Goal: Task Accomplishment & Management: Use online tool/utility

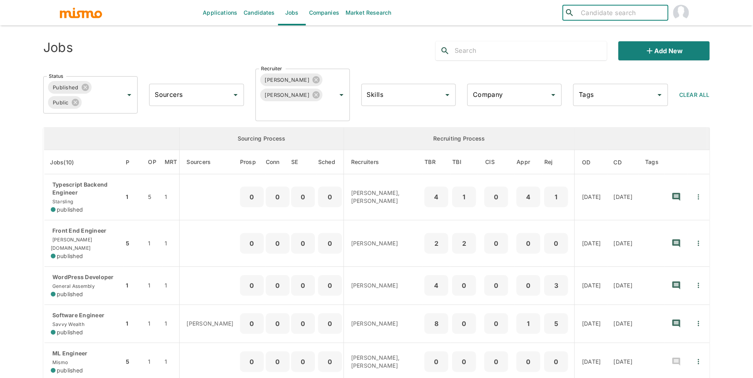
click at [605, 16] on input "search" at bounding box center [621, 12] width 87 height 11
type input "l"
type input "lester"
click at [614, 19] on div "​ lester ​" at bounding box center [616, 13] width 106 height 16
click at [616, 15] on input "[PERSON_NAME]" at bounding box center [621, 12] width 87 height 11
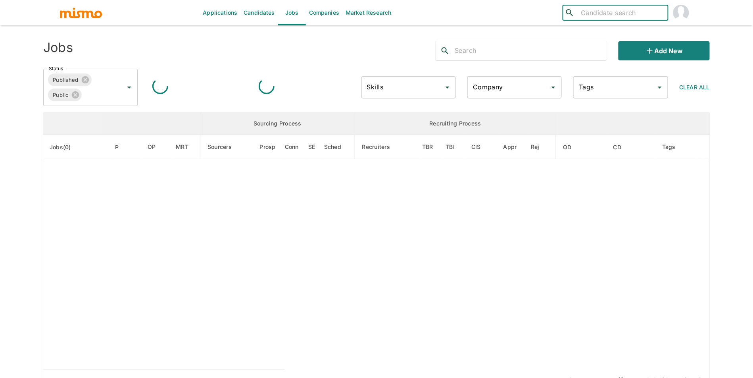
click at [598, 10] on input "search" at bounding box center [621, 12] width 87 height 11
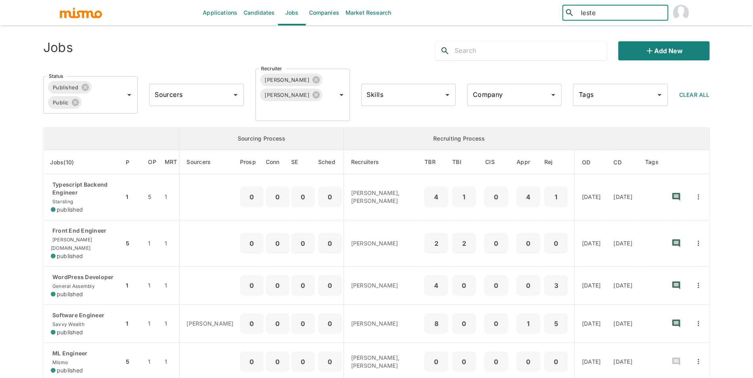
type input "[PERSON_NAME]"
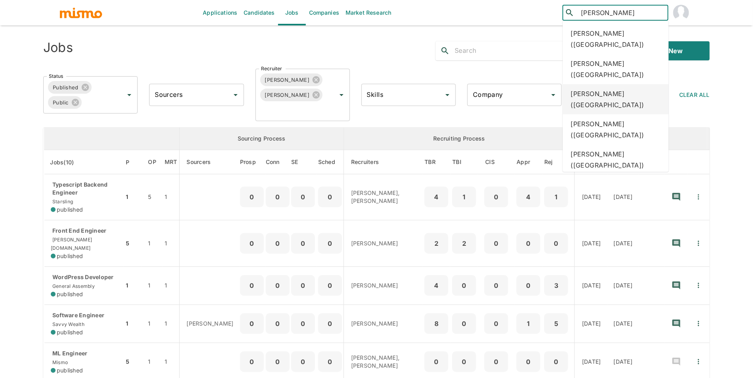
click at [599, 88] on div "[PERSON_NAME] ([GEOGRAPHIC_DATA])" at bounding box center [616, 99] width 106 height 30
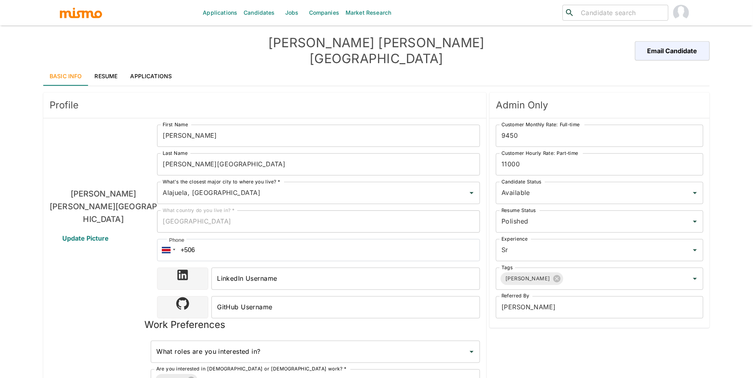
click at [149, 67] on link "Applications" at bounding box center [151, 76] width 54 height 19
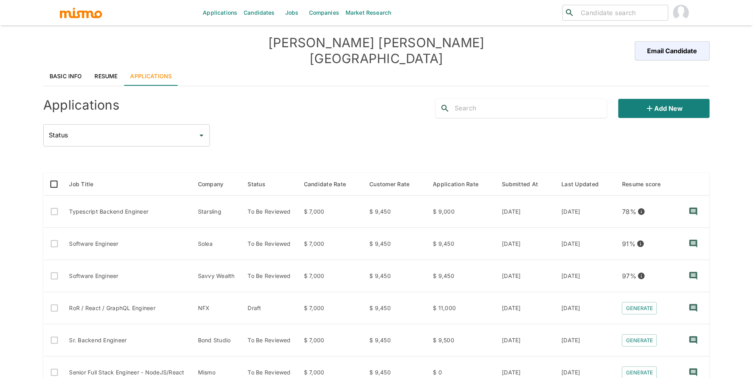
click at [247, 15] on link "Candidates" at bounding box center [259, 12] width 38 height 25
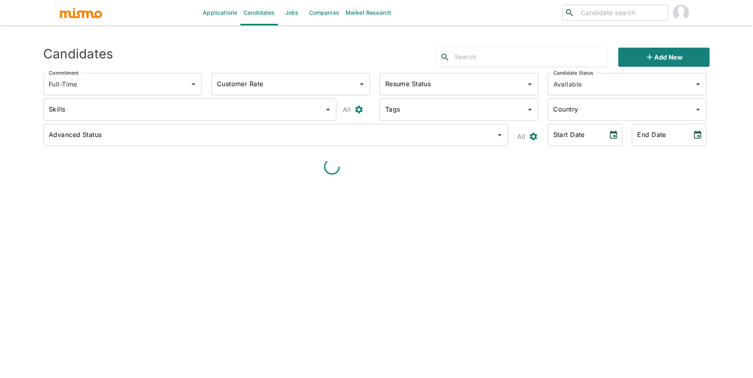
click at [282, 16] on link "Jobs" at bounding box center [292, 12] width 28 height 25
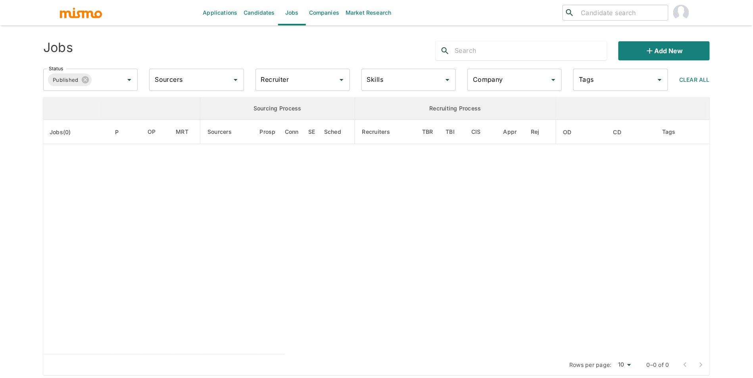
click at [485, 81] on input "Company" at bounding box center [508, 79] width 75 height 15
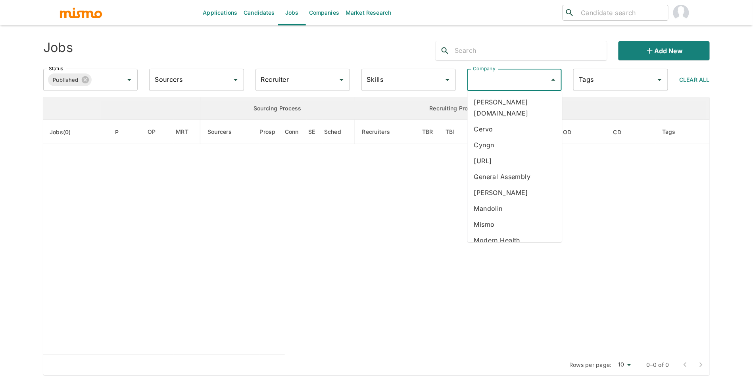
type input "s"
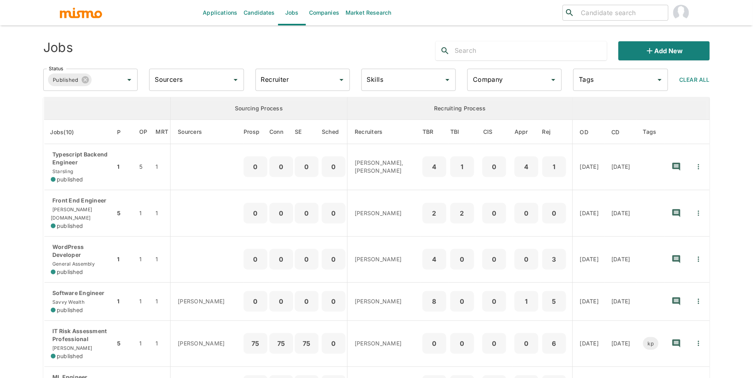
click at [497, 77] on input "Company" at bounding box center [508, 79] width 75 height 15
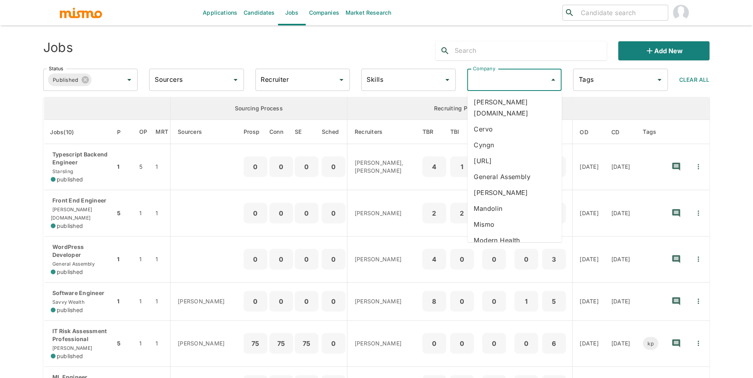
type input "w"
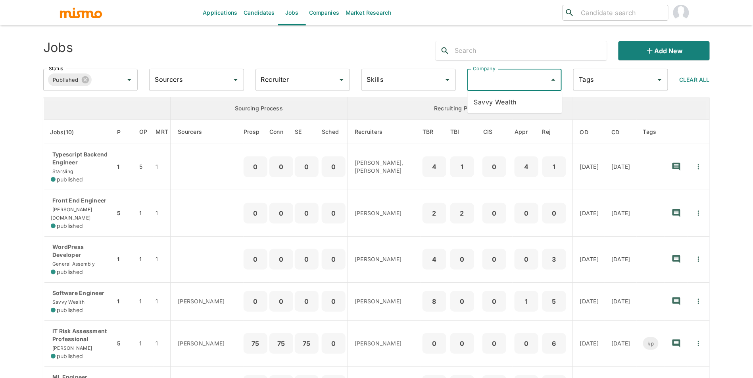
type input "s"
click at [503, 177] on li "Starsling" at bounding box center [515, 181] width 94 height 16
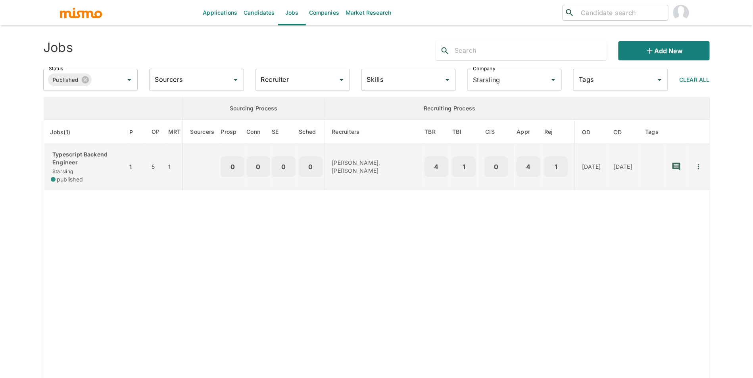
click at [127, 171] on td "1" at bounding box center [136, 167] width 18 height 46
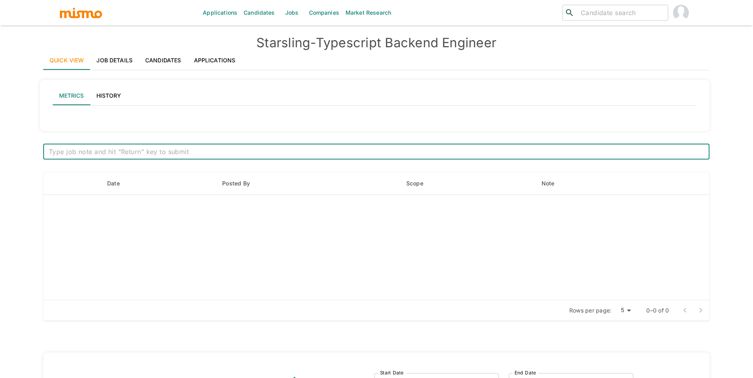
click at [208, 64] on link "Applications" at bounding box center [215, 60] width 54 height 19
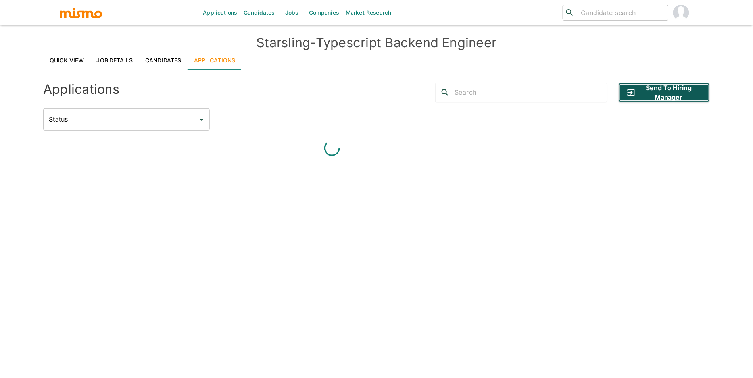
click at [680, 88] on button "Send to Hiring Manager" at bounding box center [664, 92] width 91 height 19
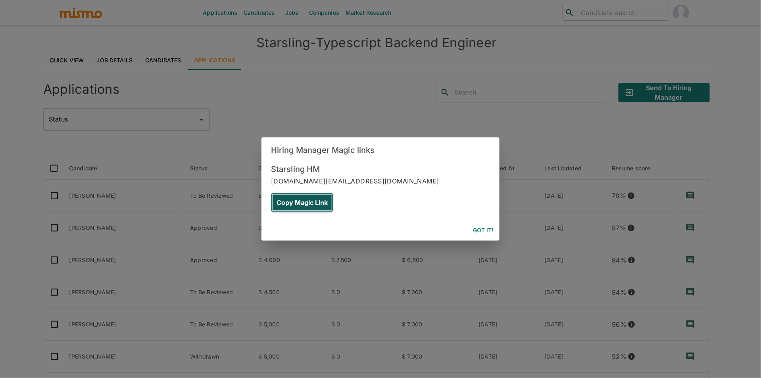
click at [333, 193] on button "Copy Magic Link" at bounding box center [302, 202] width 62 height 19
